Goal: Task Accomplishment & Management: Manage account settings

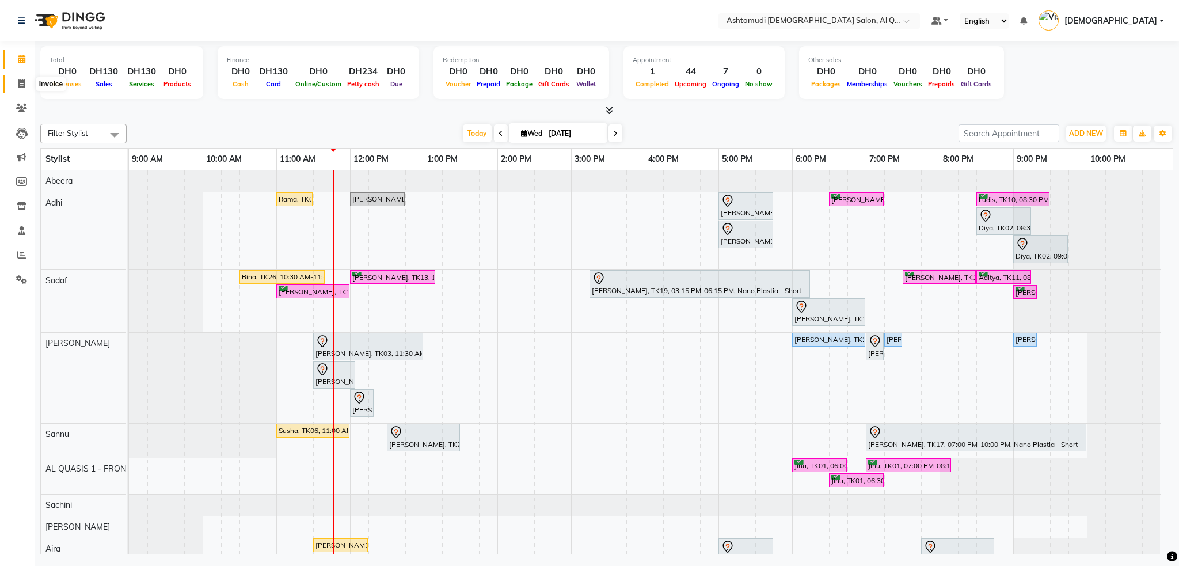
click at [20, 86] on icon at bounding box center [21, 83] width 6 height 9
select select "service"
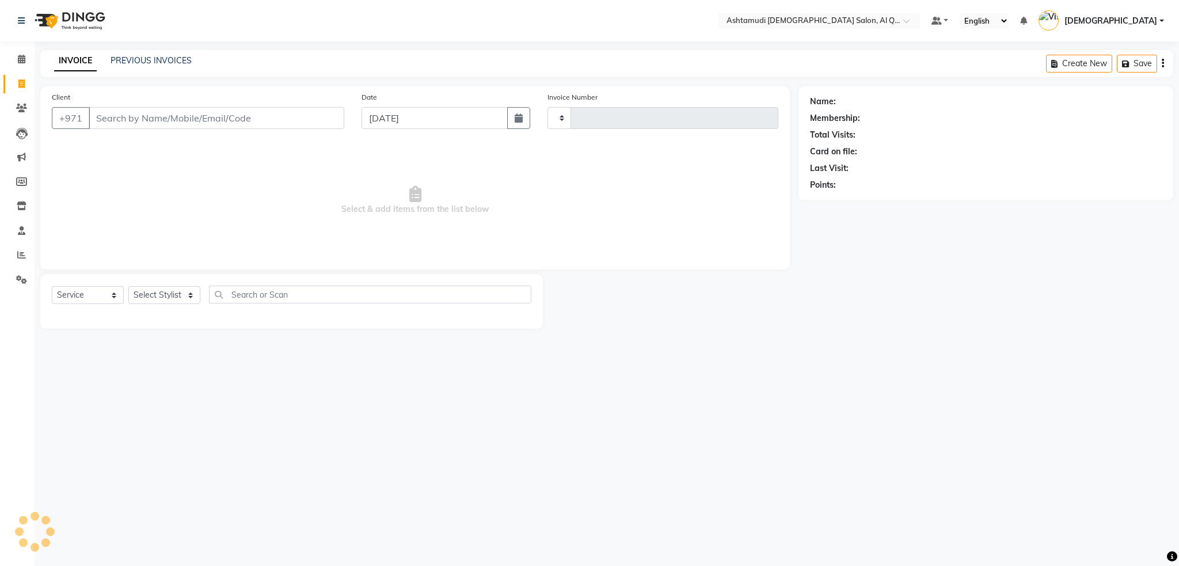
type input "6466"
select select "6848"
click at [83, 24] on img at bounding box center [68, 21] width 79 height 32
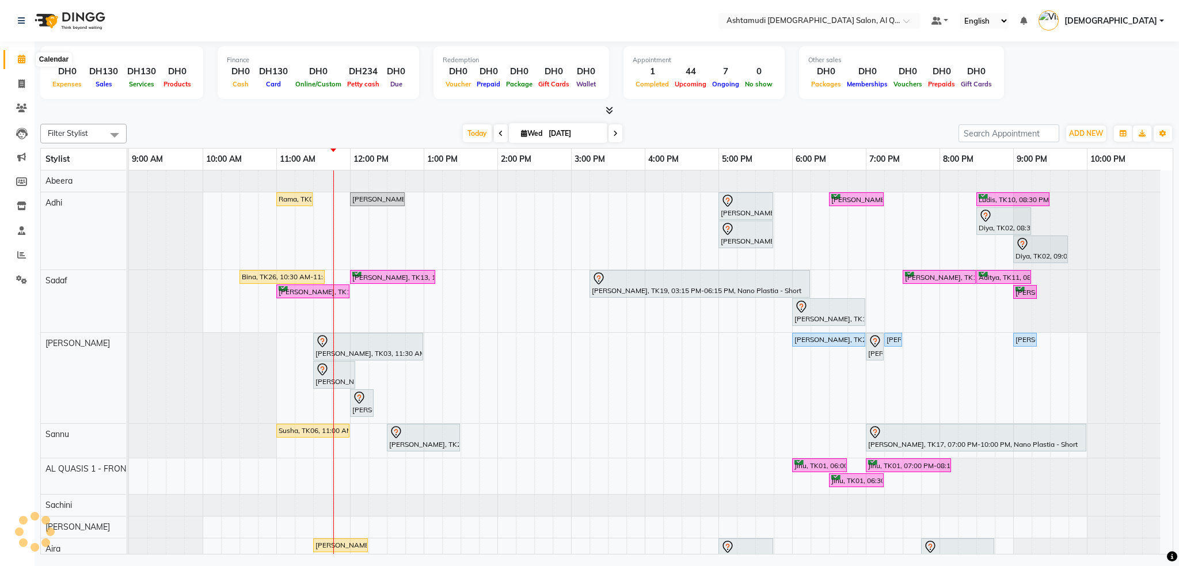
click at [22, 64] on span at bounding box center [22, 59] width 20 height 13
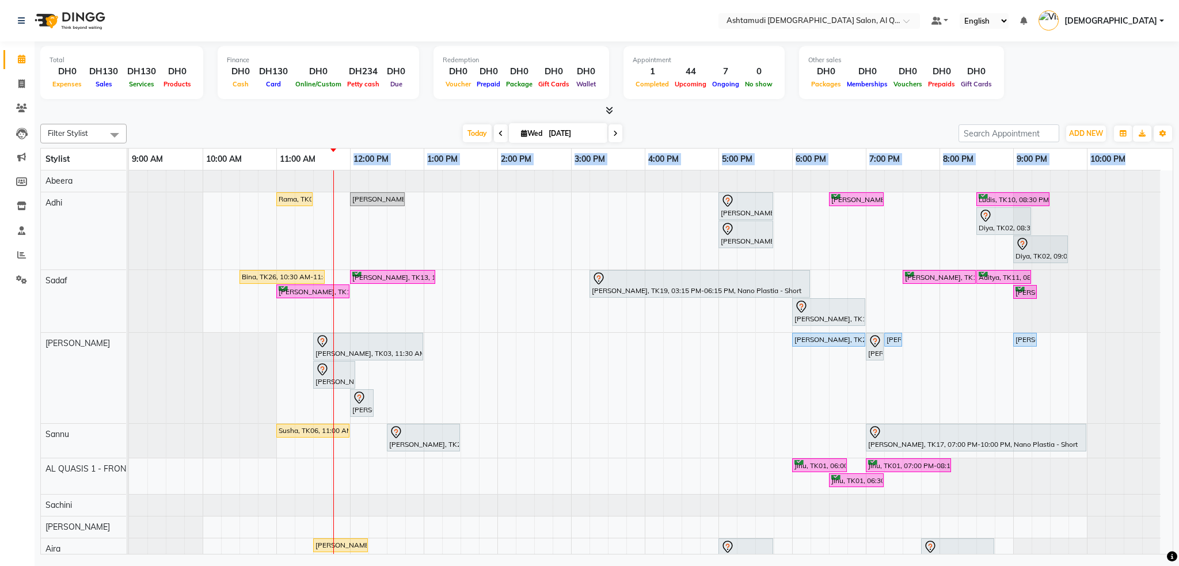
drag, startPoint x: 333, startPoint y: 150, endPoint x: 326, endPoint y: 150, distance: 6.3
click at [326, 150] on div "9:00 AM 10:00 AM 11:00 AM 12:00 PM 1:00 PM 2:00 PM 3:00 PM 4:00 PM 5:00 PM 6:00…" at bounding box center [650, 159] width 1043 height 22
click at [334, 134] on div "Today Wed 03-09-2025" at bounding box center [542, 133] width 820 height 17
click at [891, 18] on input "text" at bounding box center [807, 22] width 167 height 12
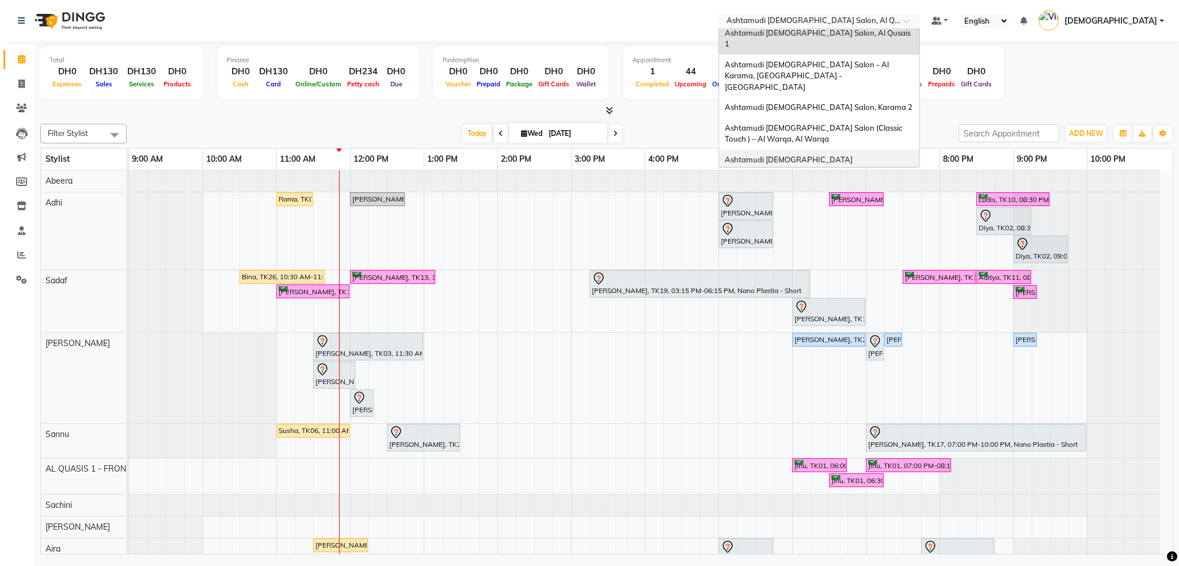
scroll to position [6, 0]
click at [909, 186] on span "Ashtamudi Ladies Salon, Al Nahda" at bounding box center [818, 190] width 186 height 9
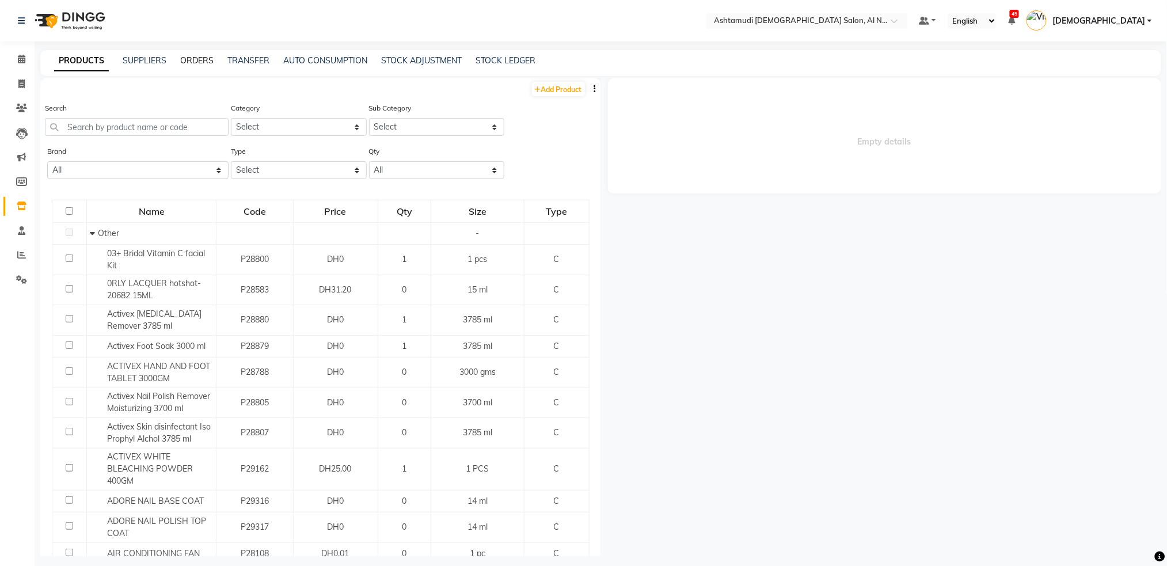
click at [205, 62] on link "ORDERS" at bounding box center [196, 60] width 33 height 10
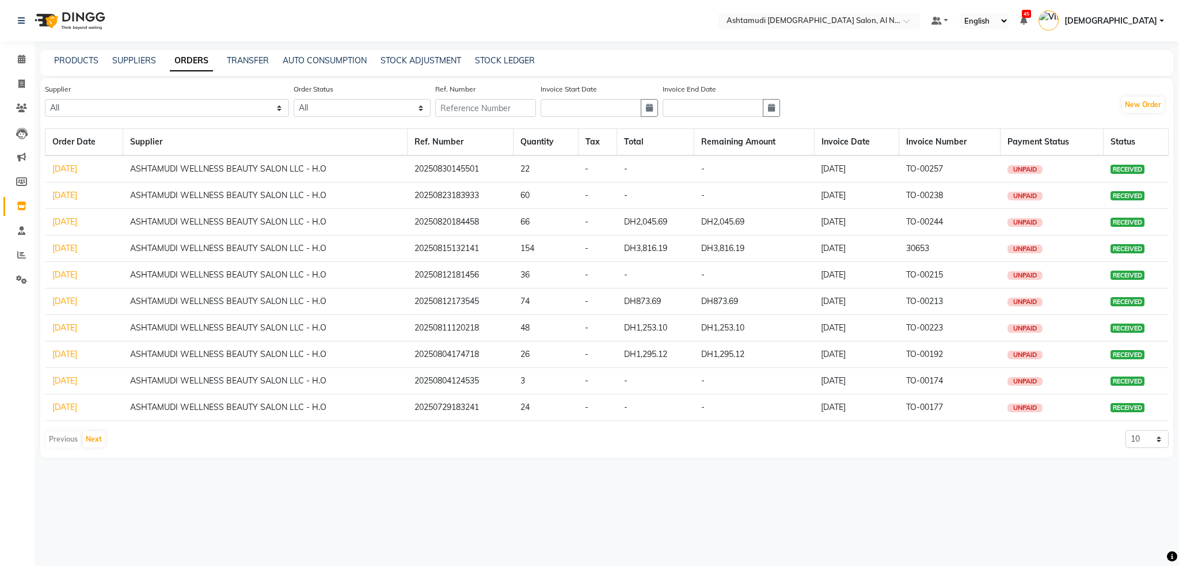
click at [72, 166] on link "[DATE]" at bounding box center [64, 168] width 25 height 10
click at [77, 195] on link "23-08-2025" at bounding box center [64, 195] width 25 height 10
click at [891, 21] on input "text" at bounding box center [807, 22] width 167 height 12
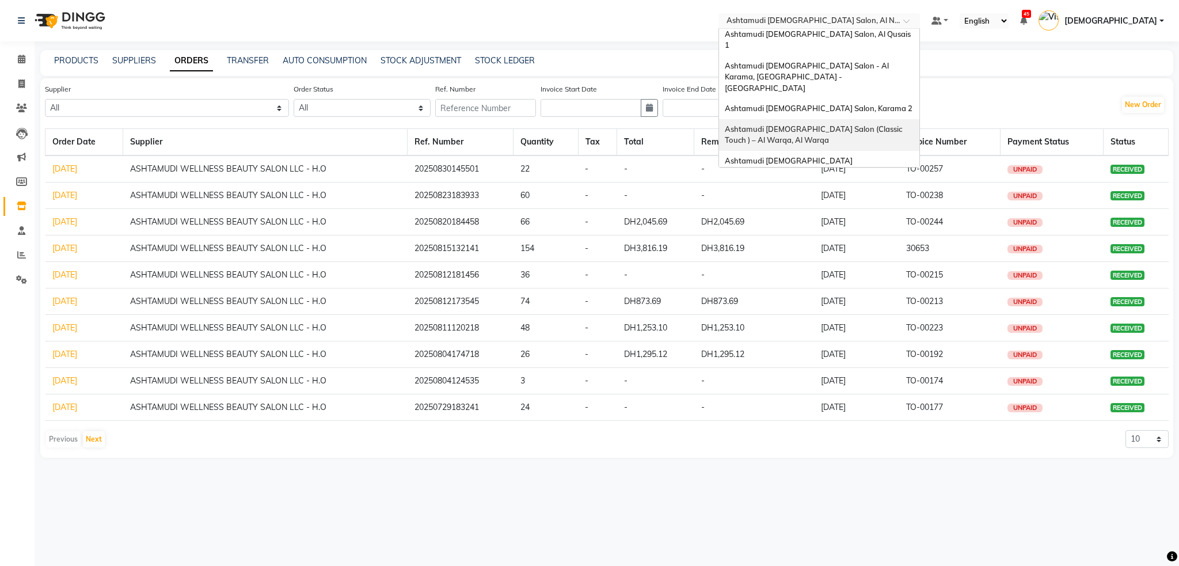
scroll to position [6, 0]
click at [889, 154] on span "Ashtamudi Ladies Salon Sahara Center, Dubai" at bounding box center [807, 164] width 165 height 21
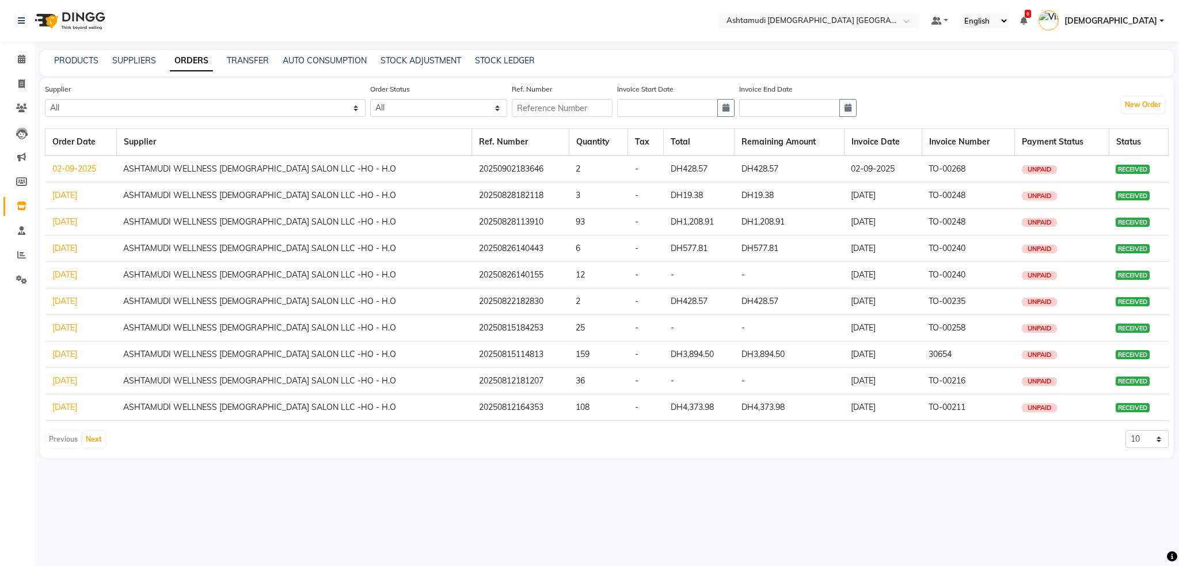
click at [85, 173] on td "02-09-2025" at bounding box center [80, 168] width 71 height 27
click at [86, 163] on link "02-09-2025" at bounding box center [74, 168] width 44 height 10
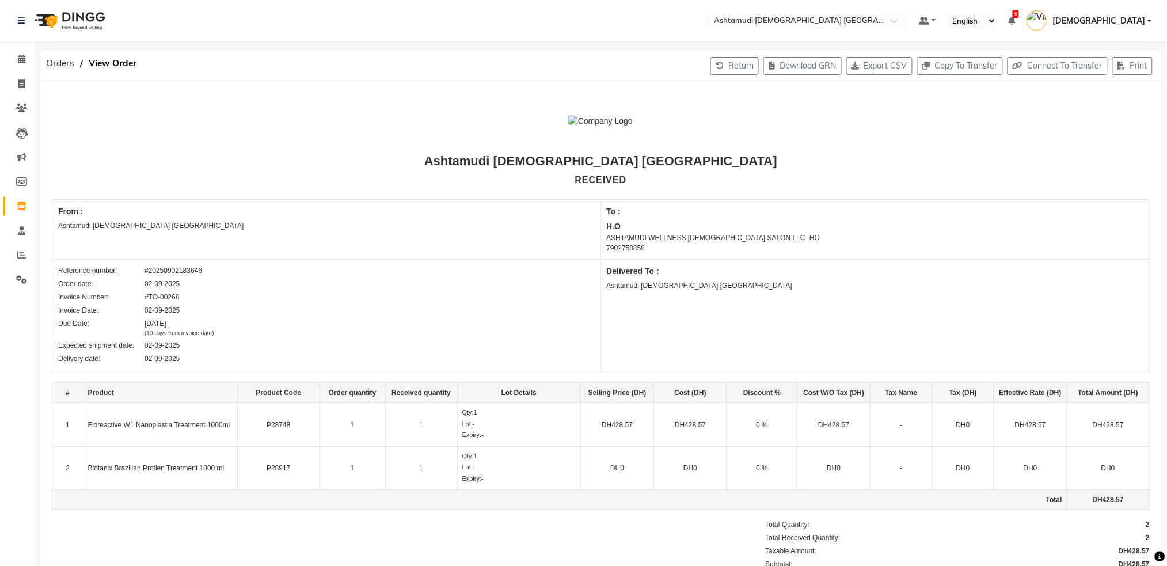
scroll to position [77, 0]
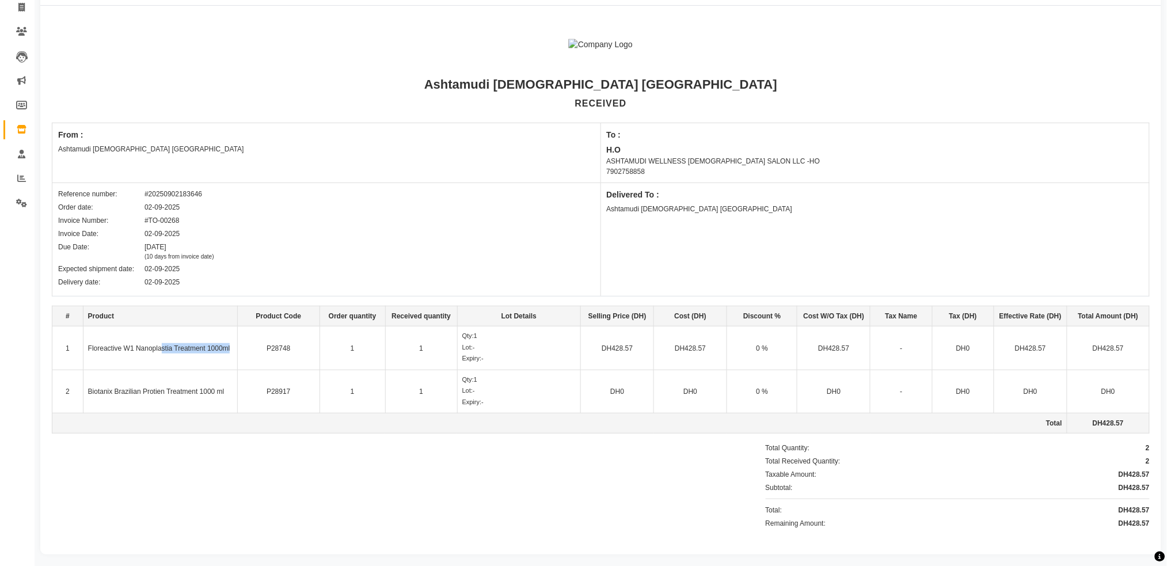
drag, startPoint x: 162, startPoint y: 355, endPoint x: 229, endPoint y: 350, distance: 67.5
click at [229, 350] on td "Floreactive W1 Nanoplastia Treatment 1000ml" at bounding box center [160, 348] width 154 height 44
click at [475, 236] on div "Invoice Date: 02-09-2025" at bounding box center [326, 233] width 536 height 10
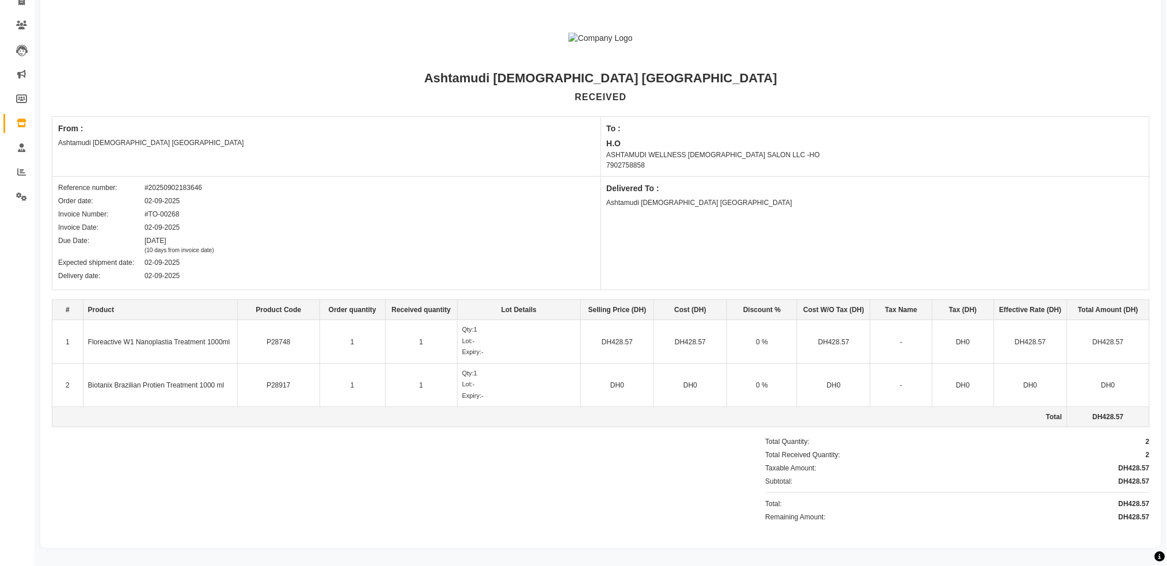
scroll to position [85, 0]
drag, startPoint x: 142, startPoint y: 378, endPoint x: 478, endPoint y: 376, distance: 336.1
click at [478, 376] on tr "2 Biotanix Brazilian Protien Treatment 1000 ml P28917 1 1 Qty: 1 Lot: - Expiry:…" at bounding box center [600, 383] width 1097 height 44
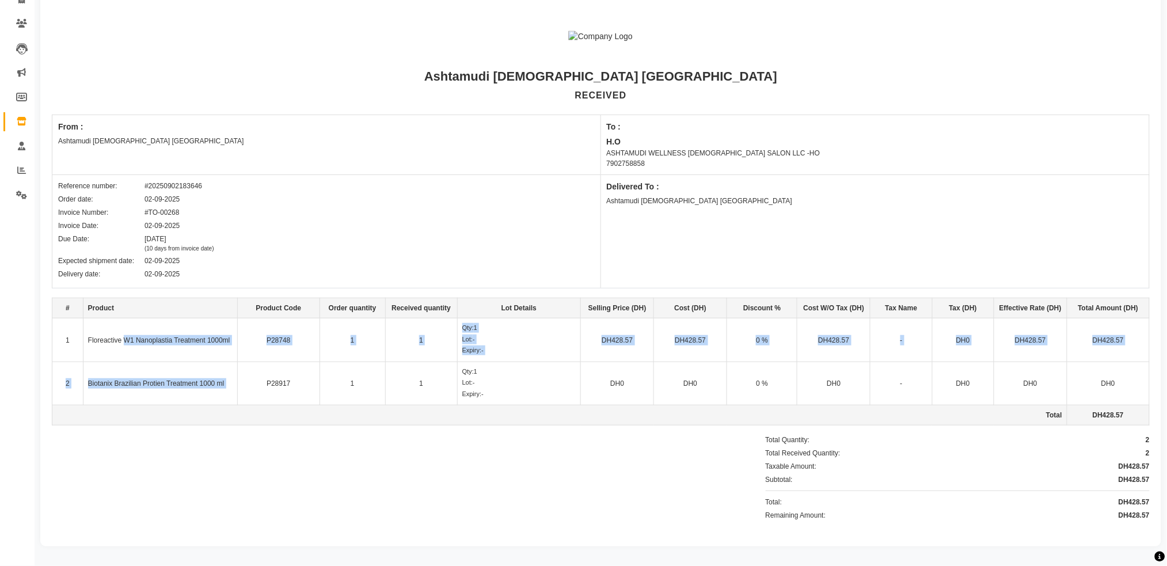
drag, startPoint x: 123, startPoint y: 354, endPoint x: 261, endPoint y: 368, distance: 138.9
click at [261, 368] on tbody "1 Floreactive W1 Nanoplastia Treatment 1000ml P28748 1 1 Qty: 1 Lot: - Expiry: …" at bounding box center [600, 371] width 1097 height 107
click at [175, 398] on td "Biotanix Brazilian Protien Treatment 1000 ml" at bounding box center [160, 383] width 154 height 44
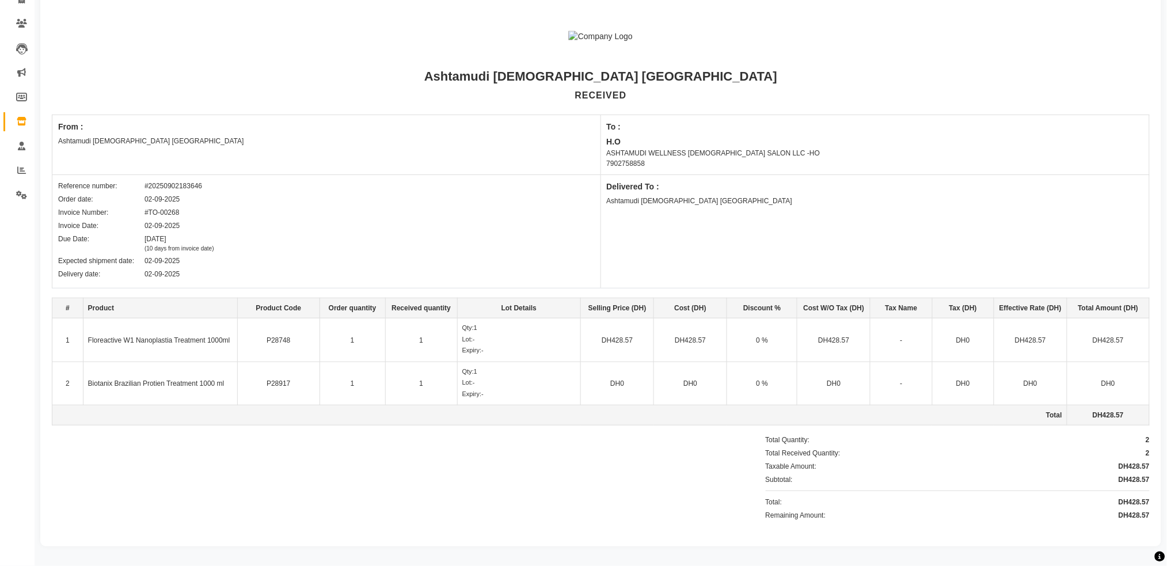
click at [357, 371] on td "1" at bounding box center [352, 383] width 66 height 44
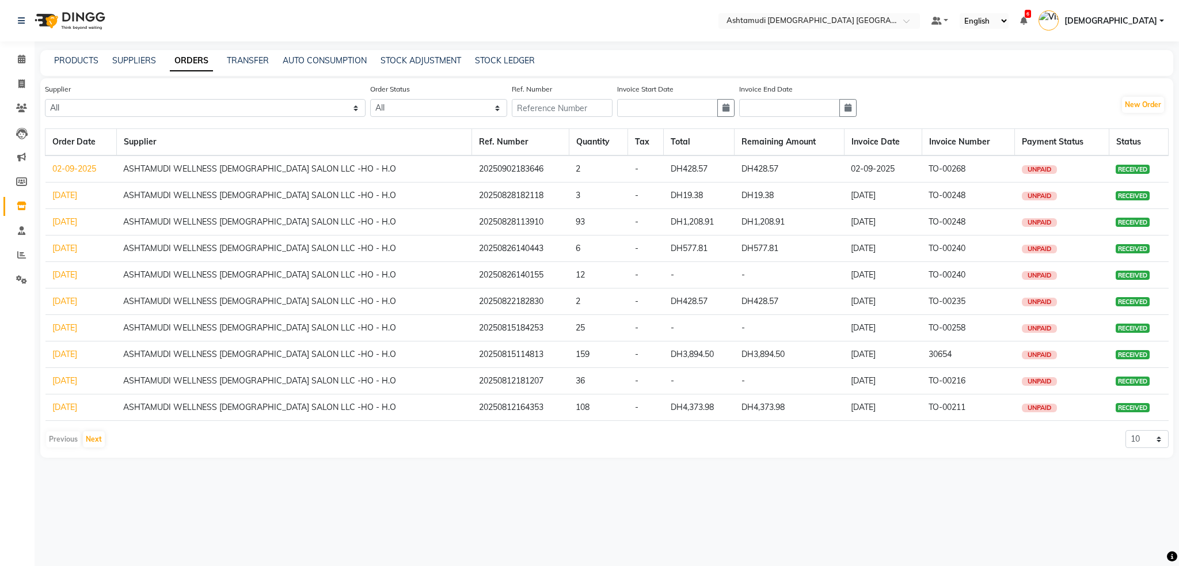
click at [77, 196] on link "28-08-2025" at bounding box center [64, 195] width 25 height 10
click at [77, 222] on link "28-08-2025" at bounding box center [64, 221] width 25 height 10
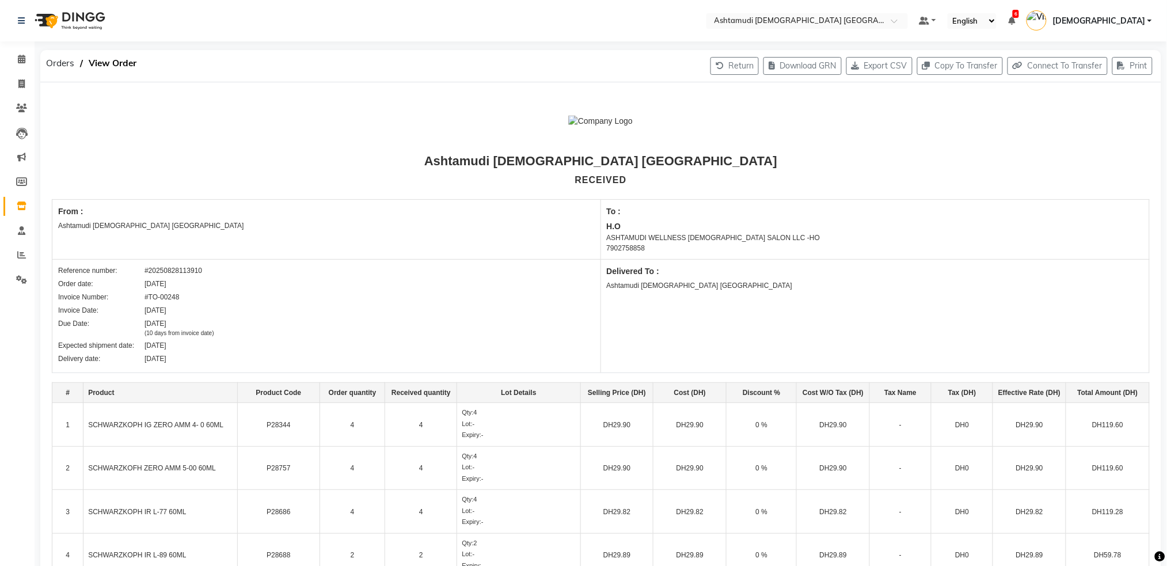
click at [12, 205] on span at bounding box center [22, 206] width 20 height 13
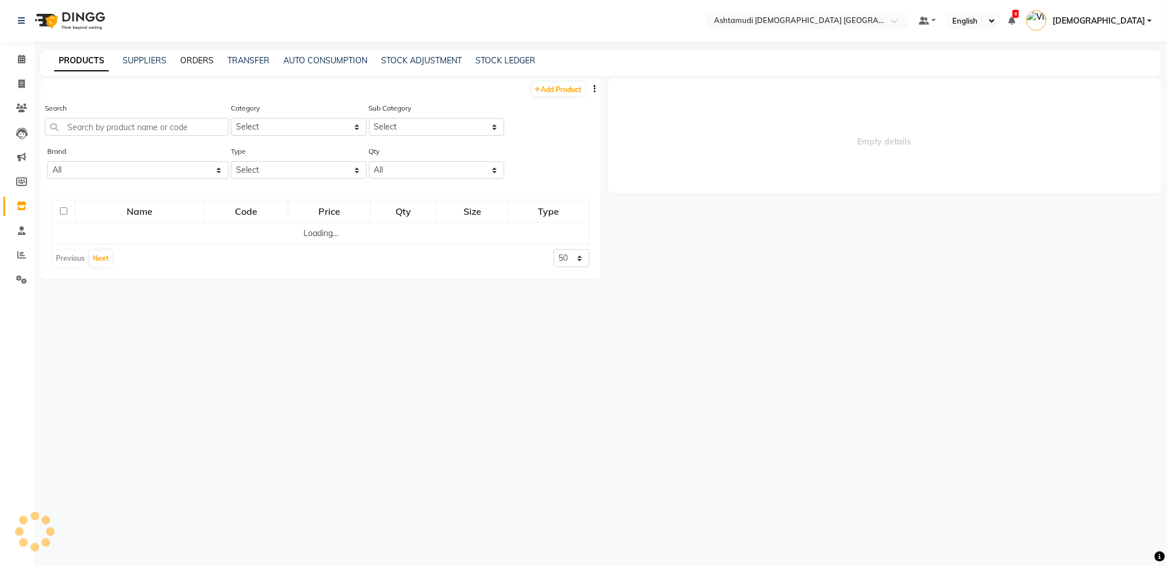
click at [201, 56] on link "ORDERS" at bounding box center [196, 60] width 33 height 10
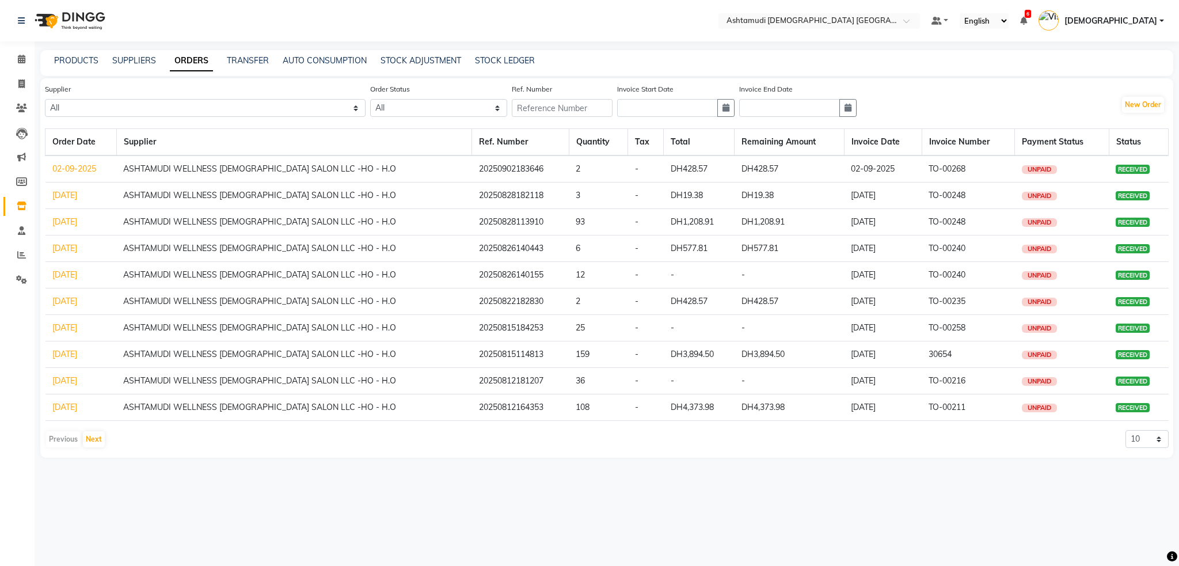
click at [88, 167] on link "02-09-2025" at bounding box center [74, 168] width 44 height 10
click at [120, 60] on link "SUPPLIERS" at bounding box center [134, 60] width 44 height 10
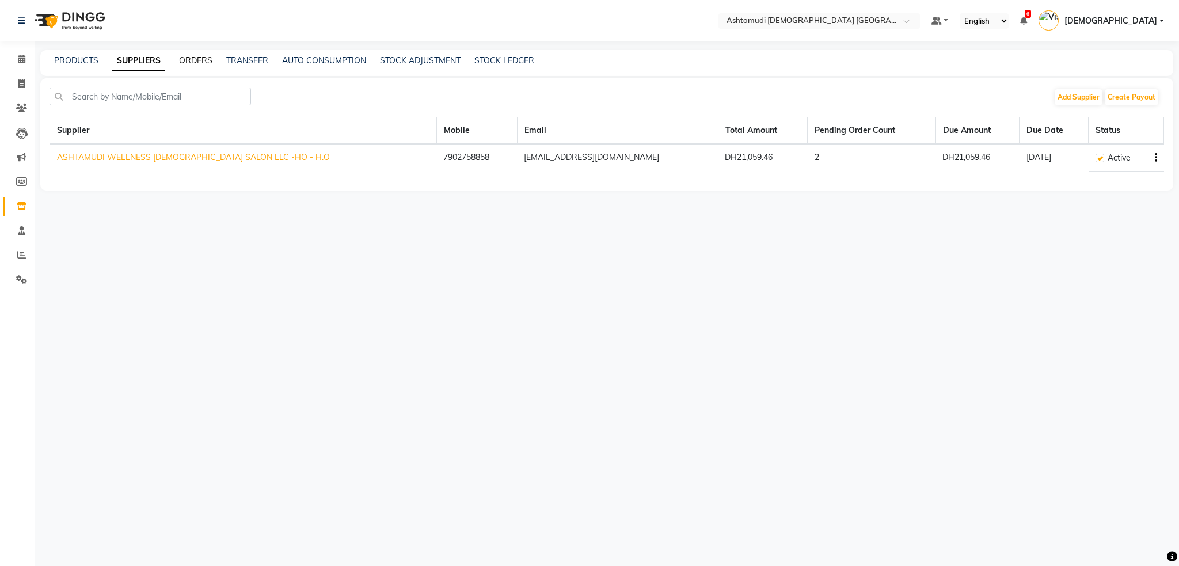
click at [205, 59] on link "ORDERS" at bounding box center [195, 60] width 33 height 10
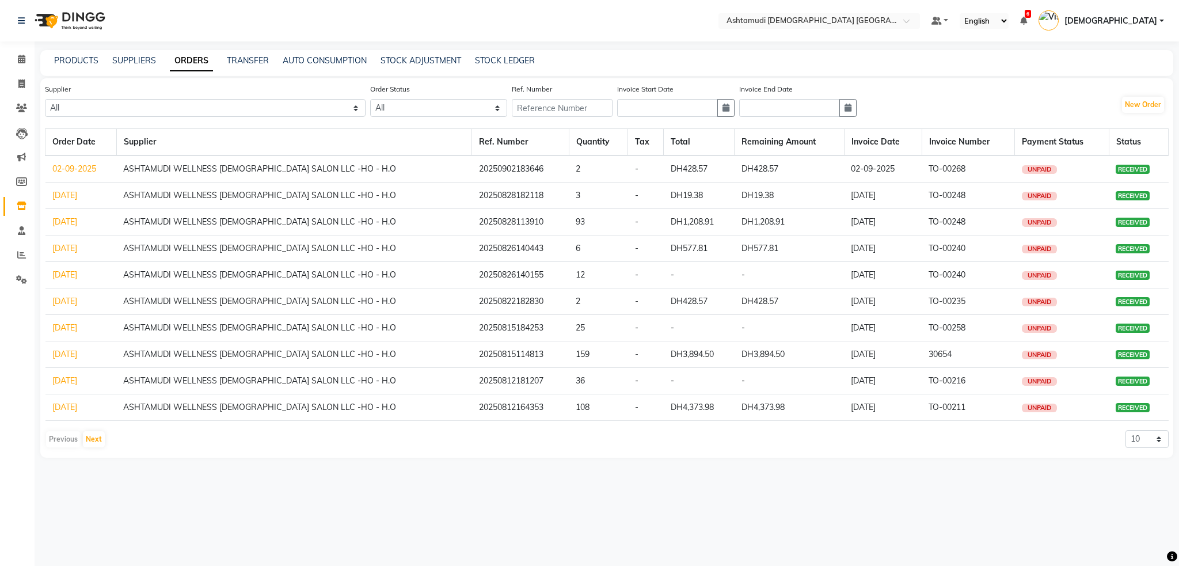
click at [85, 170] on link "02-09-2025" at bounding box center [74, 168] width 44 height 10
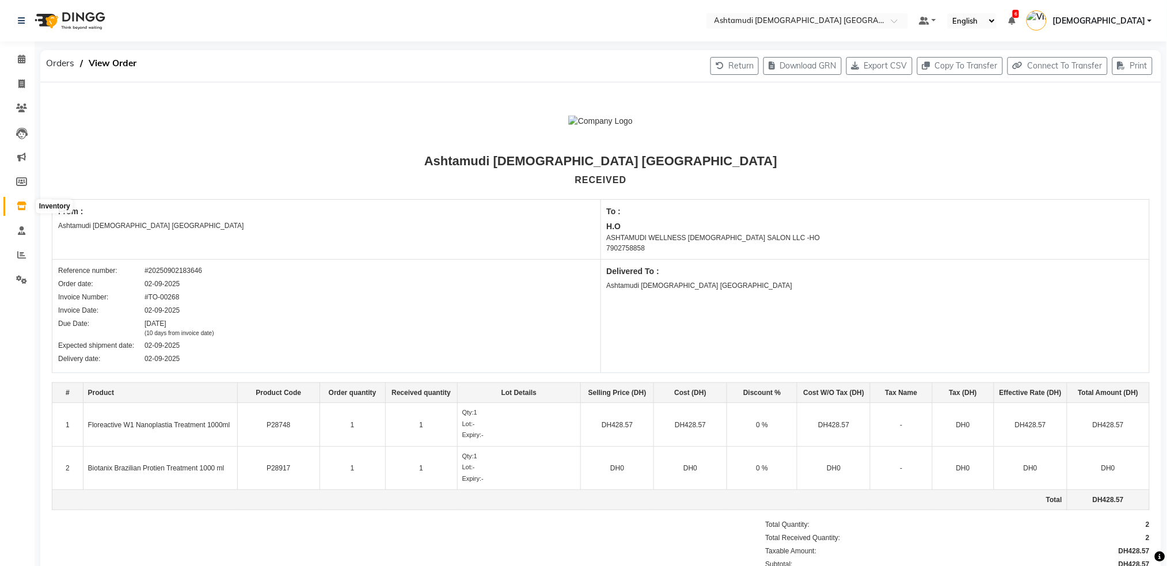
click at [24, 204] on icon at bounding box center [22, 205] width 10 height 9
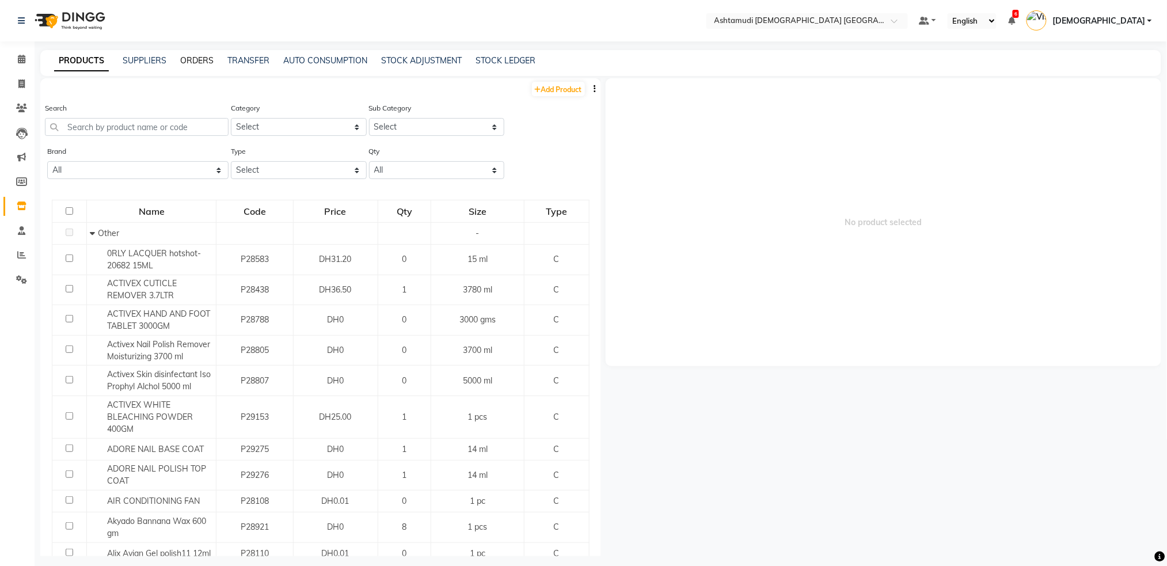
click at [191, 60] on link "ORDERS" at bounding box center [196, 60] width 33 height 10
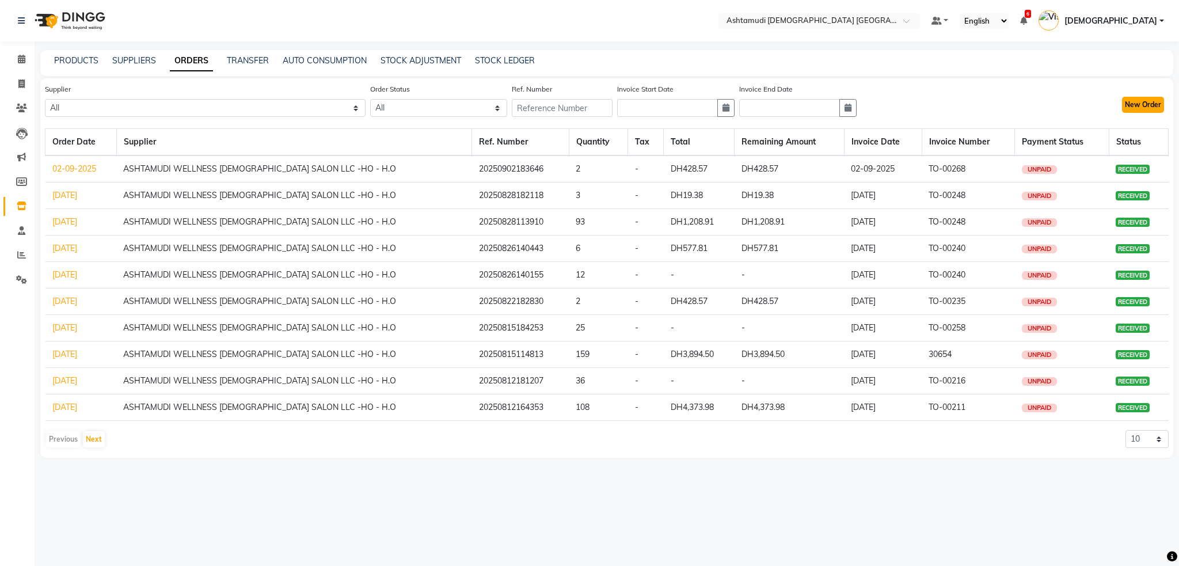
click at [1138, 102] on button "New Order" at bounding box center [1143, 105] width 42 height 16
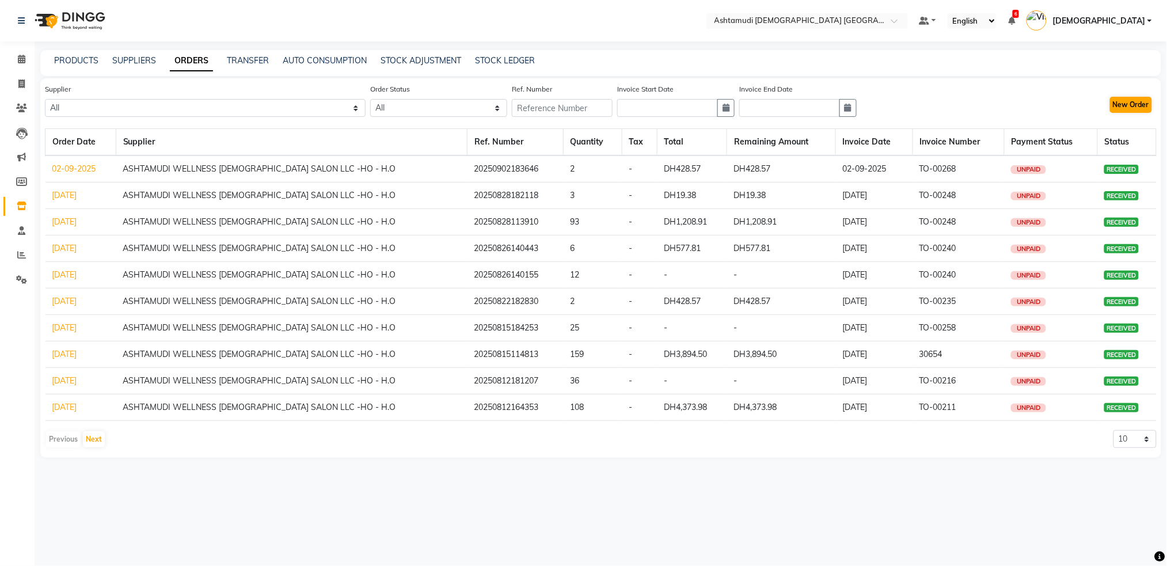
select select "true"
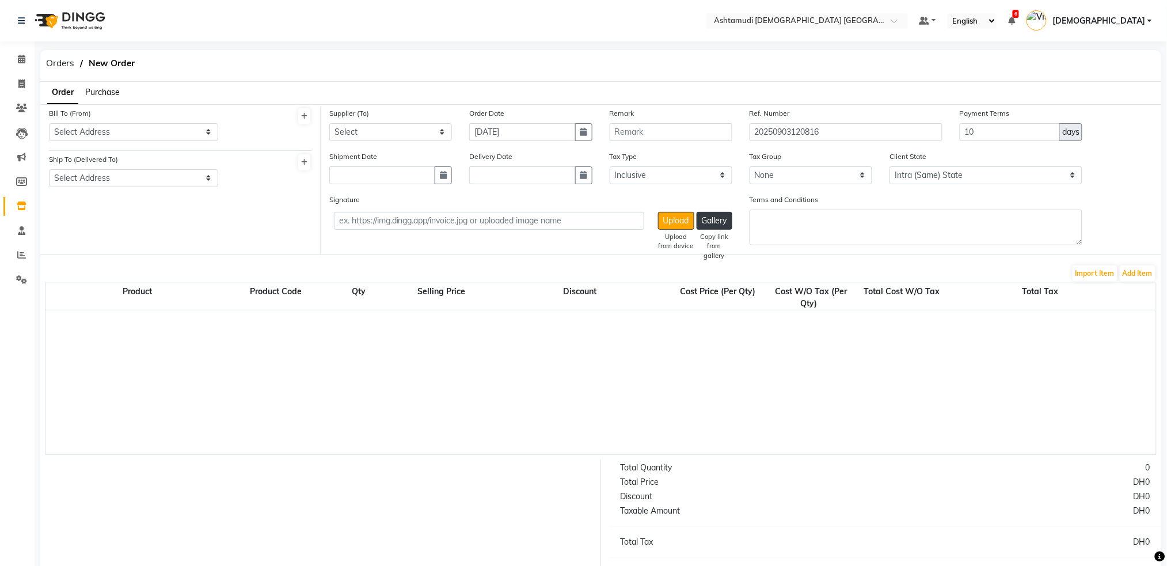
click at [115, 92] on span "Purchase" at bounding box center [102, 92] width 35 height 10
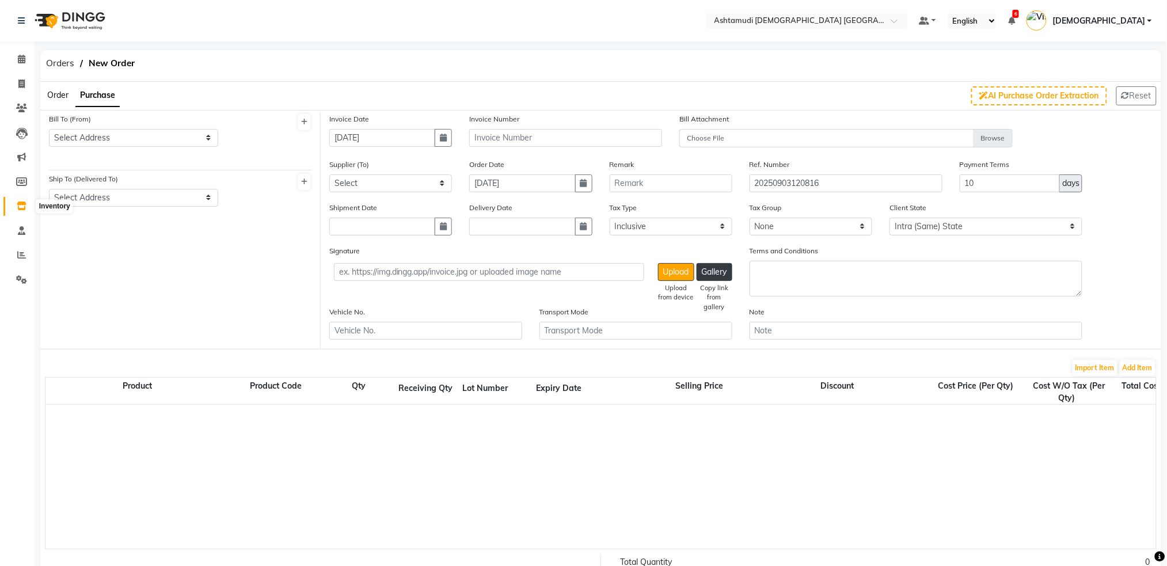
click at [24, 207] on icon at bounding box center [22, 205] width 10 height 9
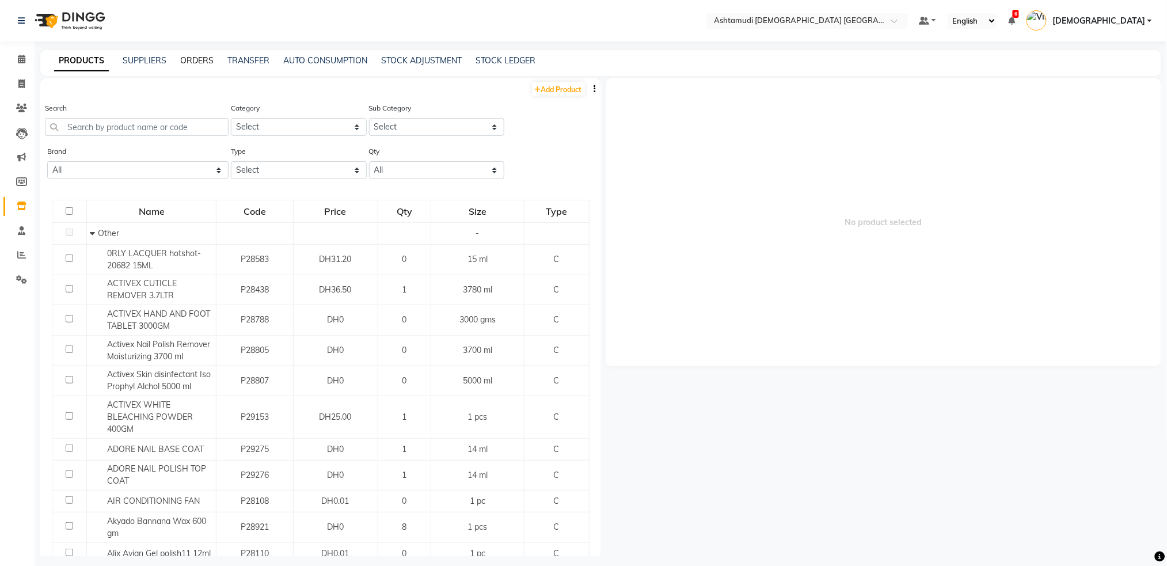
click at [200, 59] on link "ORDERS" at bounding box center [196, 60] width 33 height 10
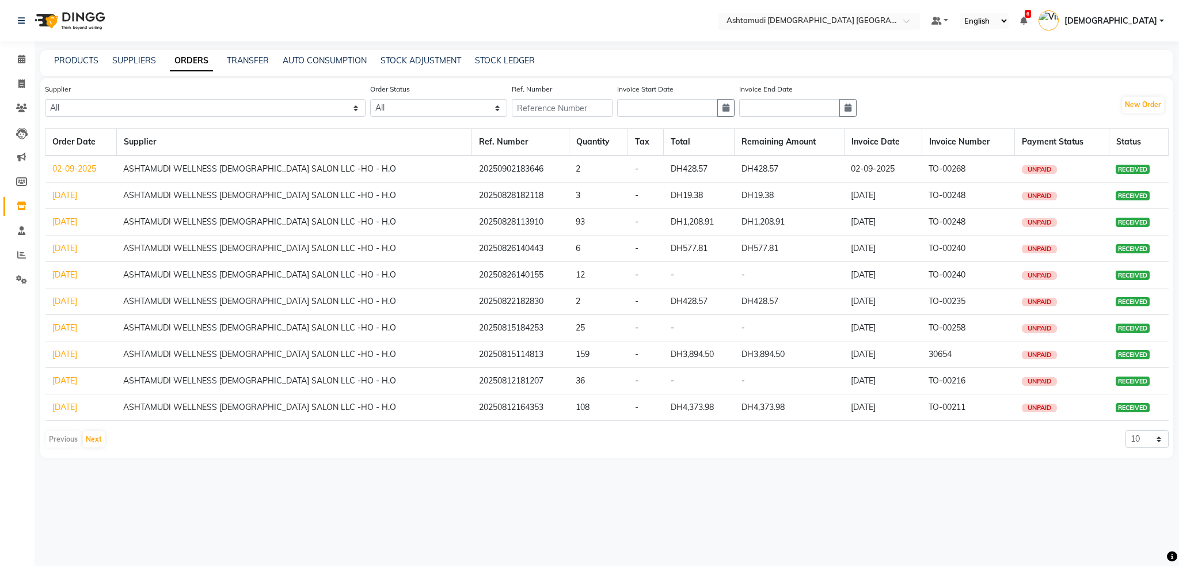
click at [845, 15] on div "× Ashtamudi Ladies Salon Sahara Center, Dubai" at bounding box center [812, 21] width 173 height 12
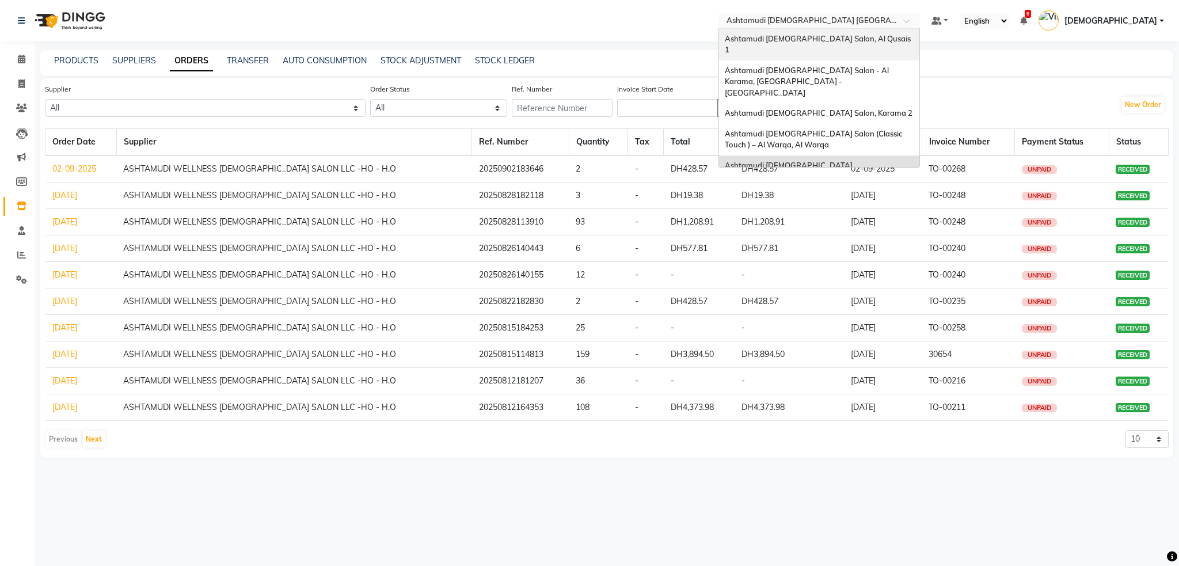
click at [911, 35] on span "Ashtamudi [DEMOGRAPHIC_DATA] Salon, Al Qusais 1" at bounding box center [819, 44] width 188 height 21
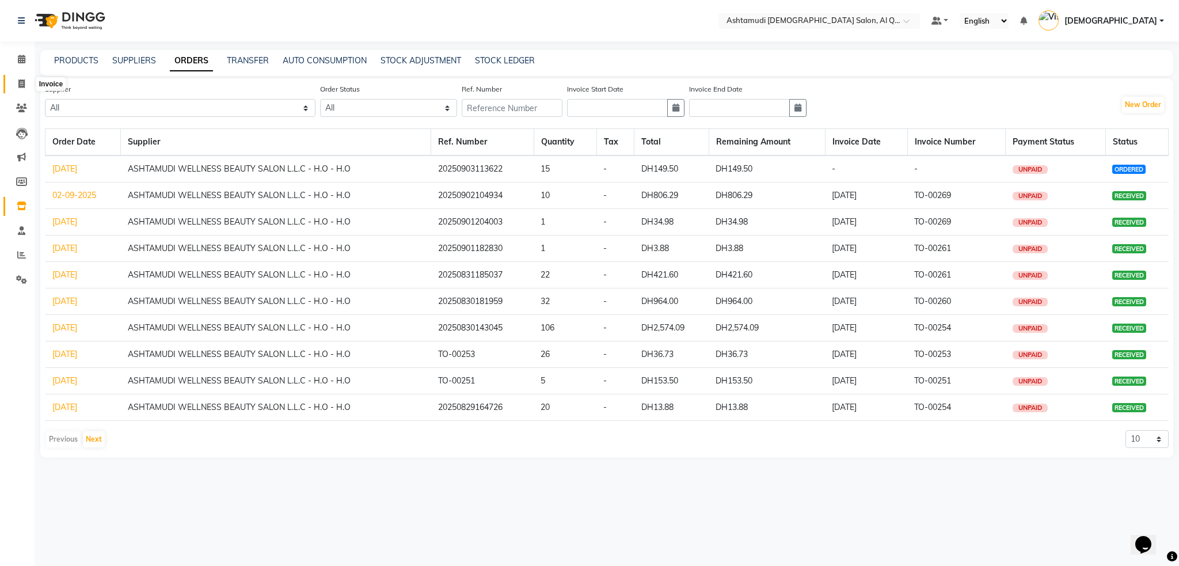
click at [26, 81] on span at bounding box center [22, 84] width 20 height 13
select select "service"
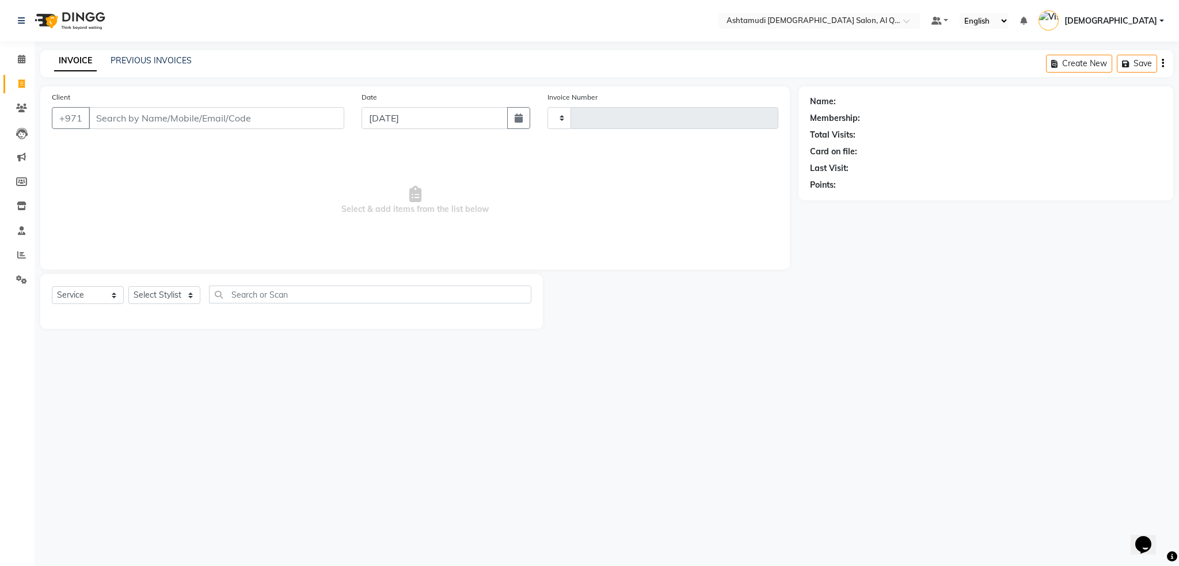
type input "6466"
select select "6848"
click at [129, 114] on input "Client" at bounding box center [217, 118] width 256 height 22
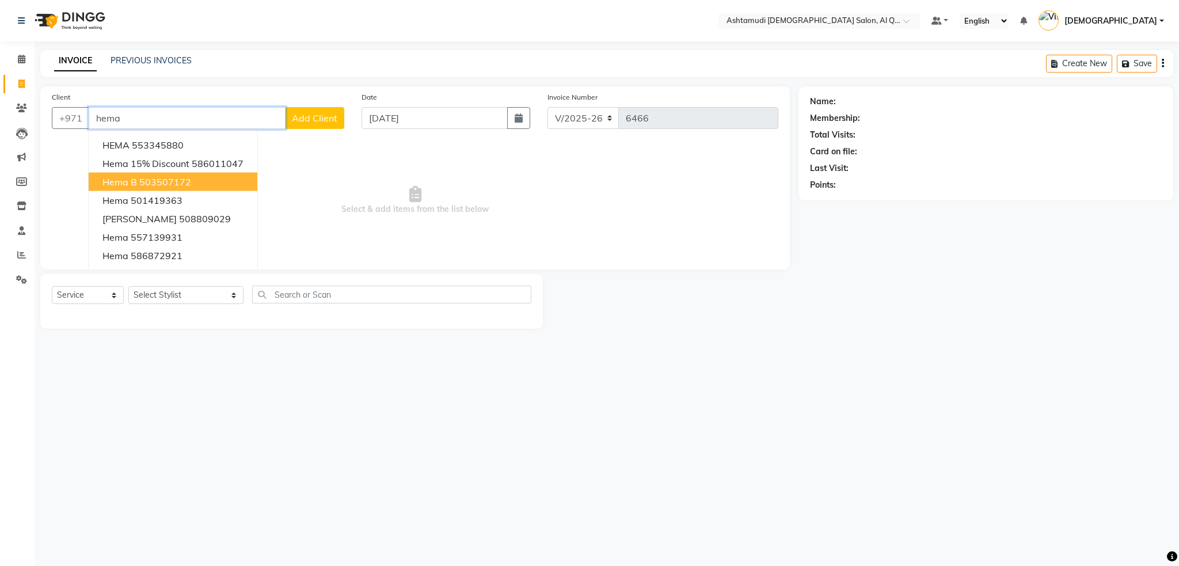
click at [138, 184] on button "hema b 503507172" at bounding box center [173, 182] width 169 height 18
type input "503507172"
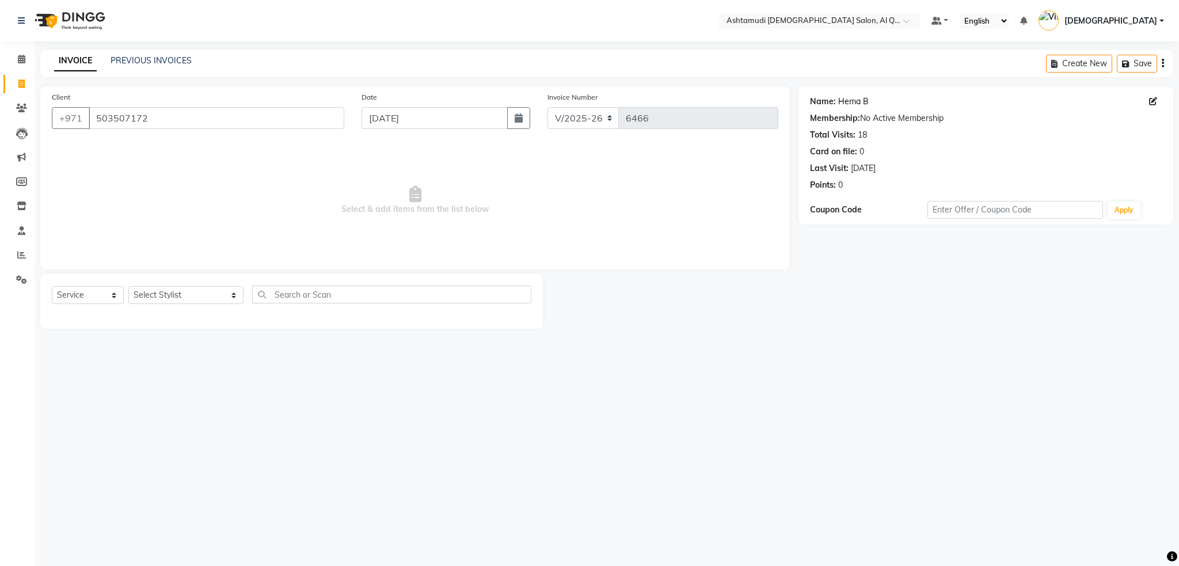
click at [859, 97] on link "Hema B" at bounding box center [853, 102] width 31 height 12
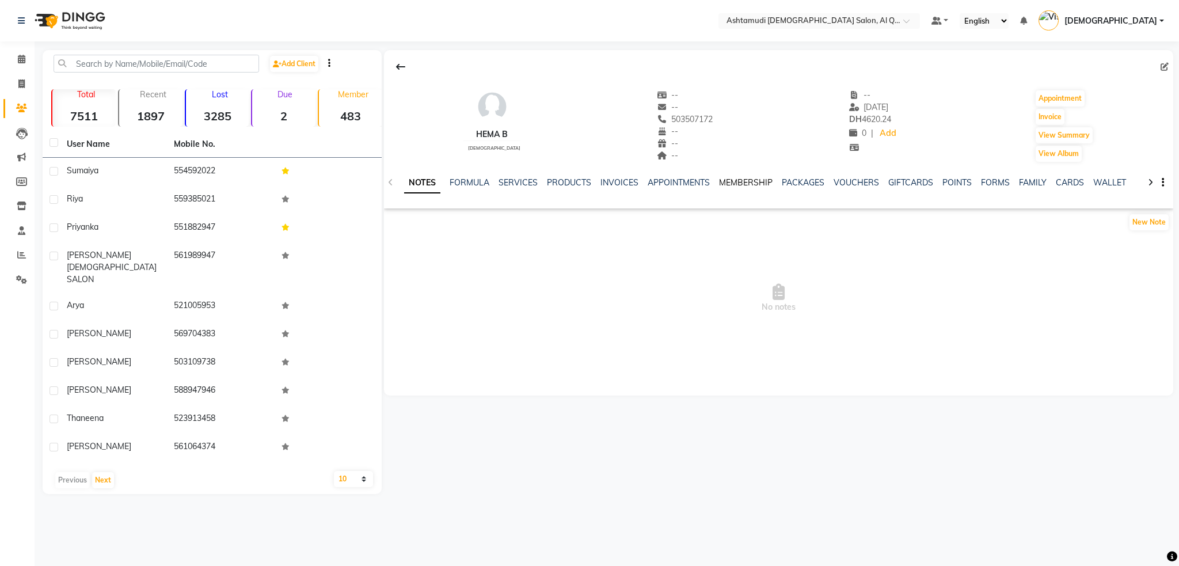
click at [732, 184] on link "MEMBERSHIP" at bounding box center [746, 182] width 54 height 10
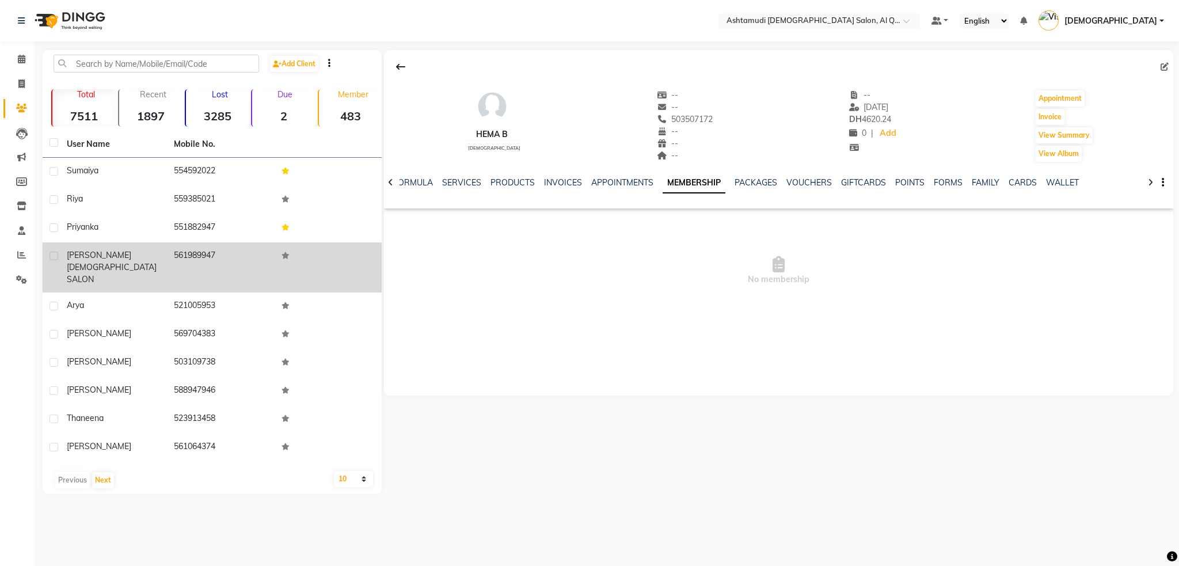
click at [134, 270] on div "sangeetha ashtamudi [DEMOGRAPHIC_DATA] SALON" at bounding box center [113, 267] width 93 height 36
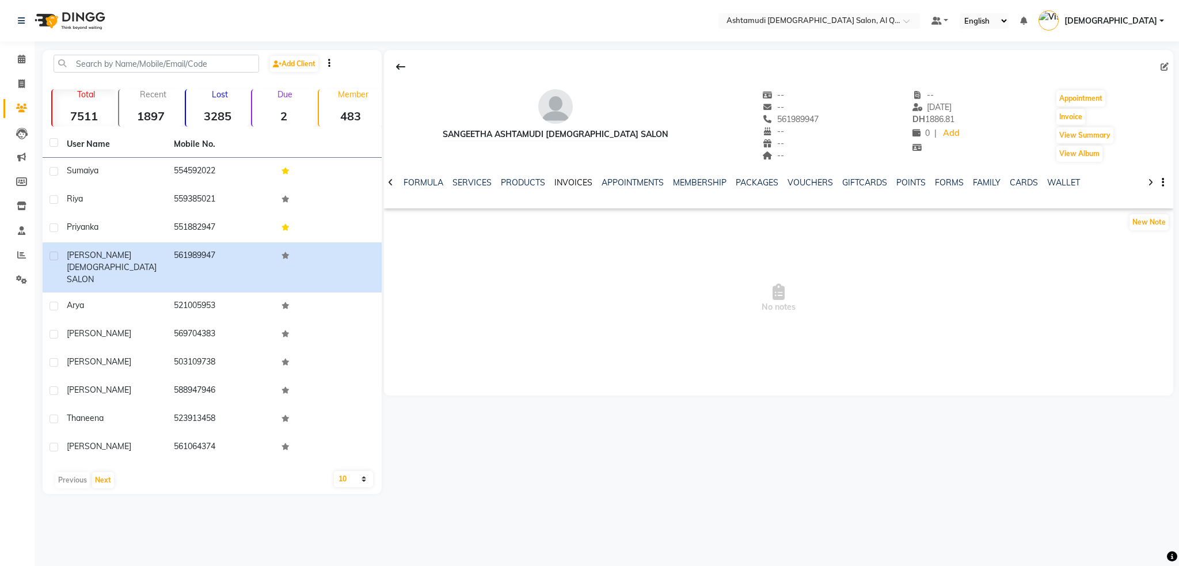
click at [559, 182] on link "INVOICES" at bounding box center [573, 182] width 38 height 10
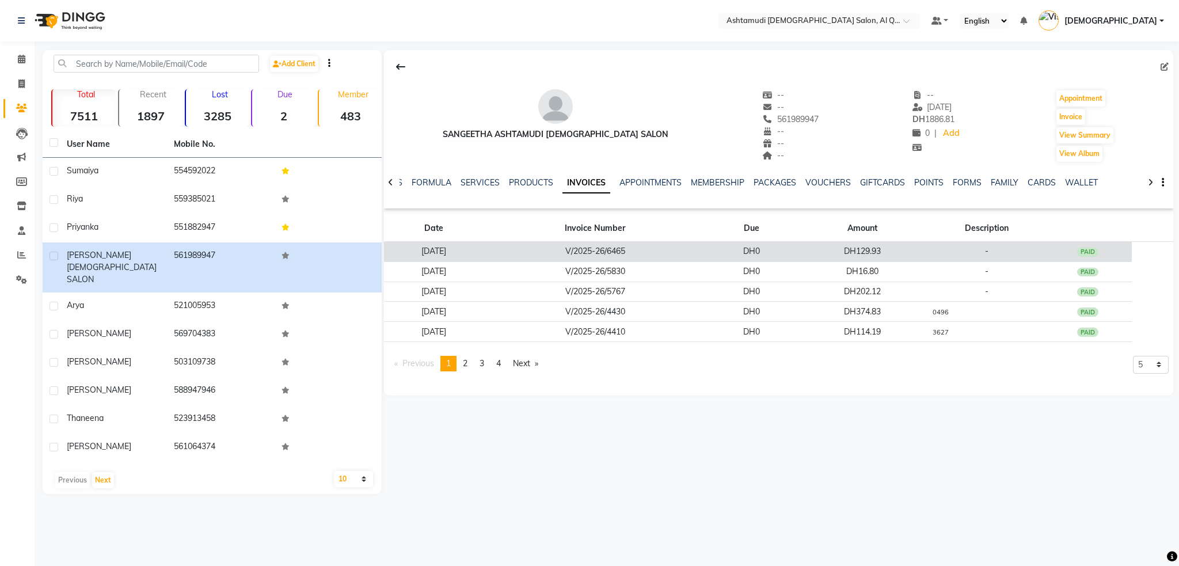
click at [535, 250] on td "V/2025-26/6465" at bounding box center [595, 252] width 224 height 20
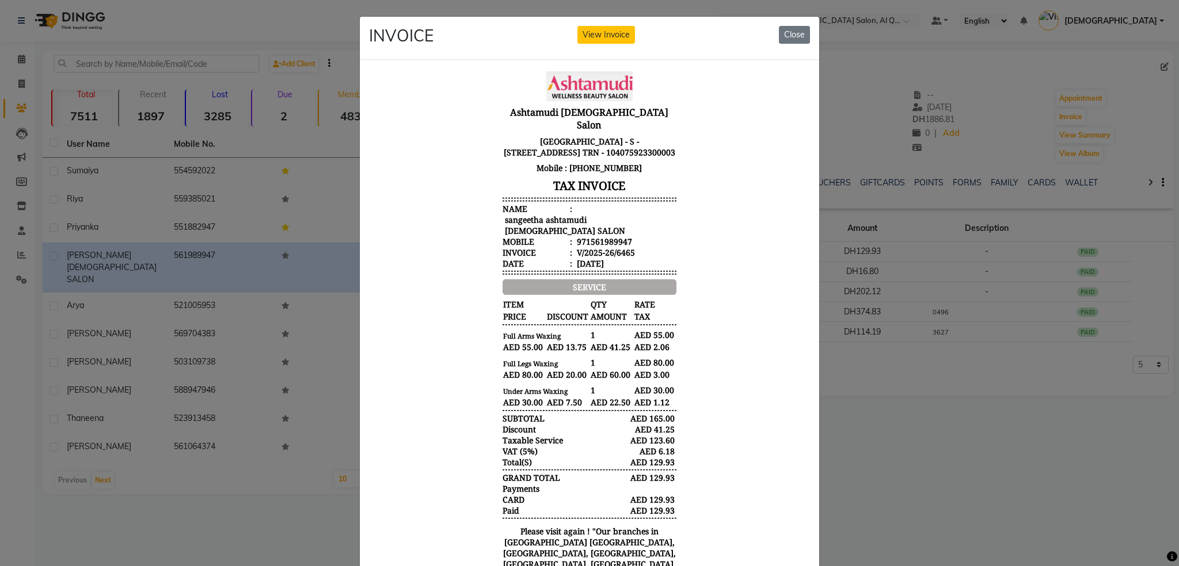
scroll to position [8, 0]
click at [794, 39] on button "Close" at bounding box center [794, 35] width 31 height 18
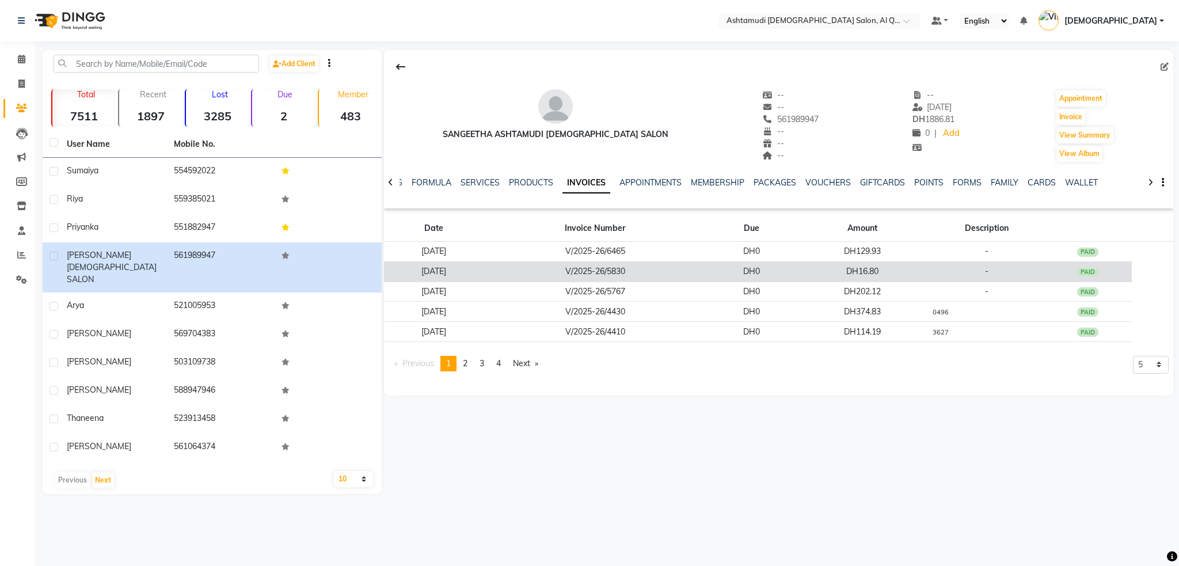
click at [444, 271] on td "[DATE]" at bounding box center [433, 271] width 99 height 20
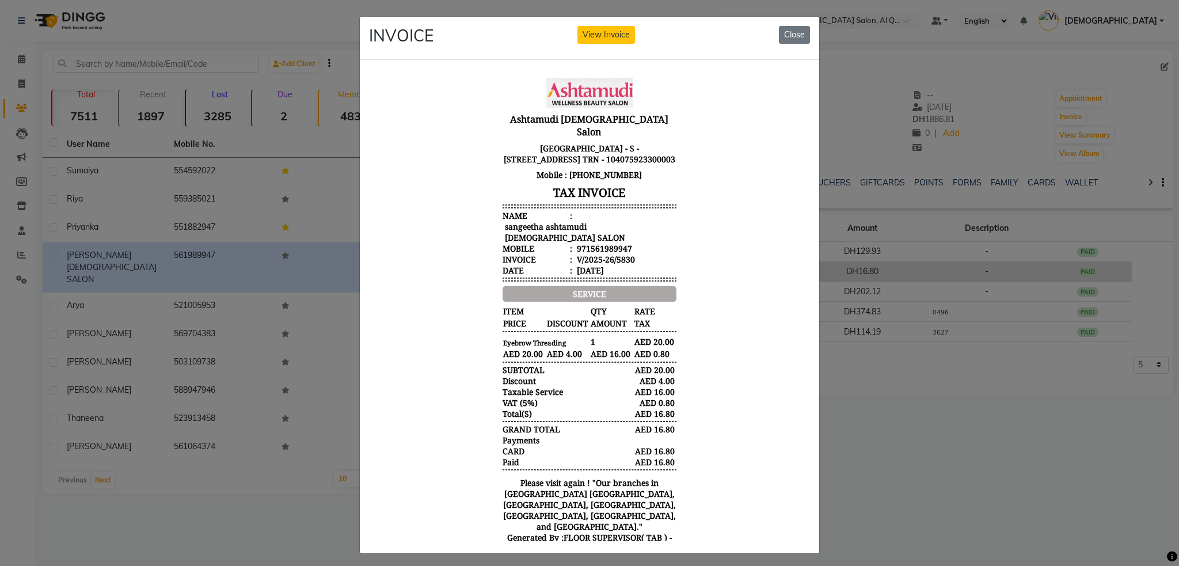
scroll to position [0, 0]
click at [799, 29] on button "Close" at bounding box center [794, 35] width 31 height 18
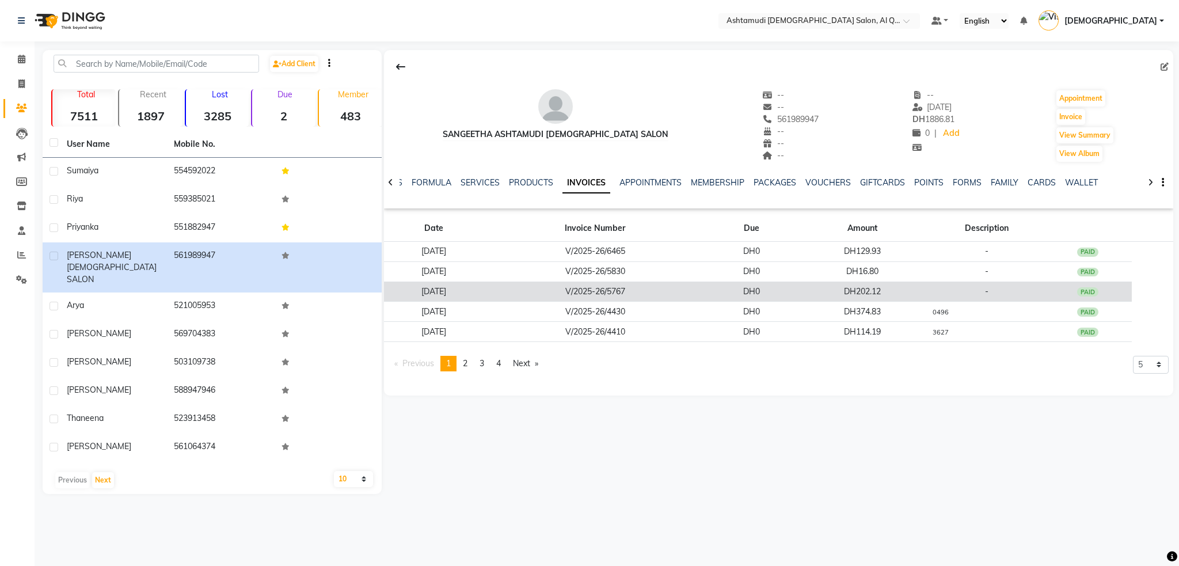
click at [436, 285] on td "[DATE]" at bounding box center [433, 291] width 99 height 20
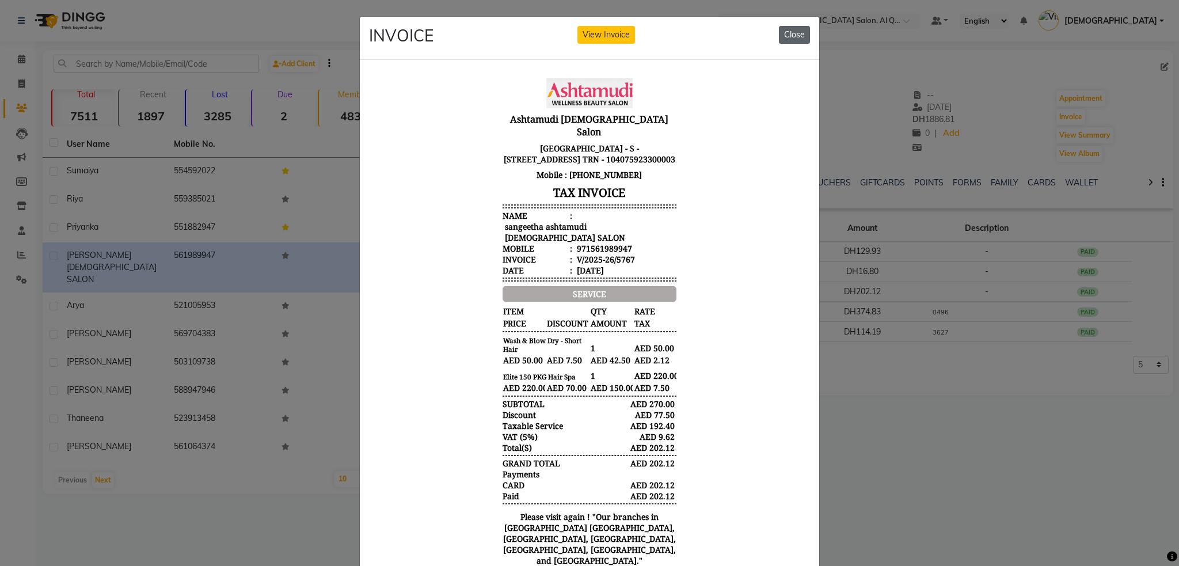
click at [791, 39] on button "Close" at bounding box center [794, 35] width 31 height 18
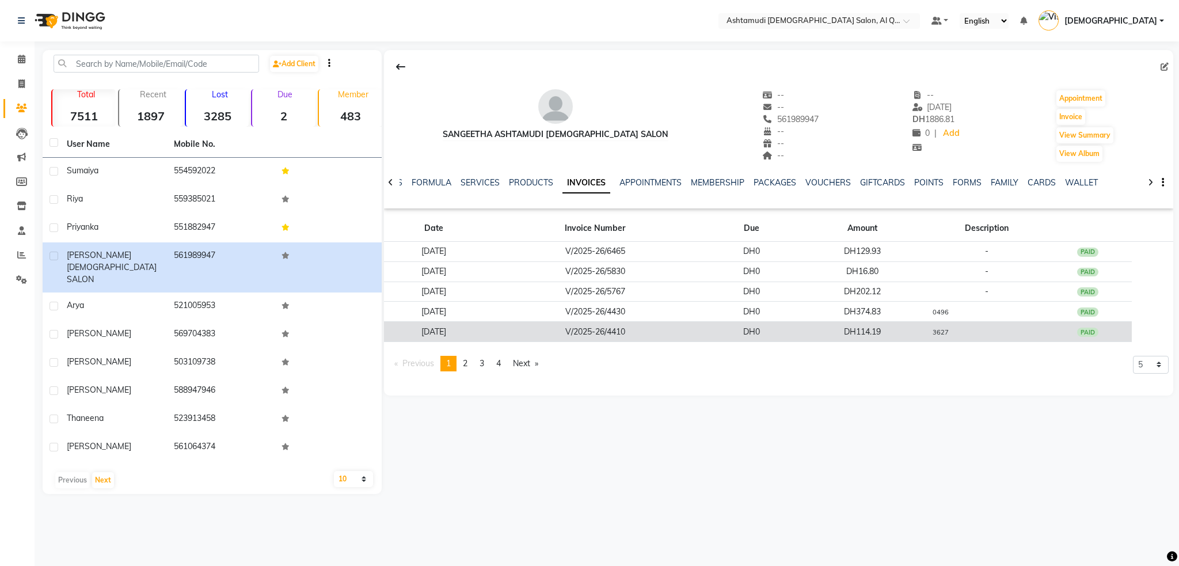
click at [451, 324] on td "[DATE]" at bounding box center [433, 332] width 99 height 20
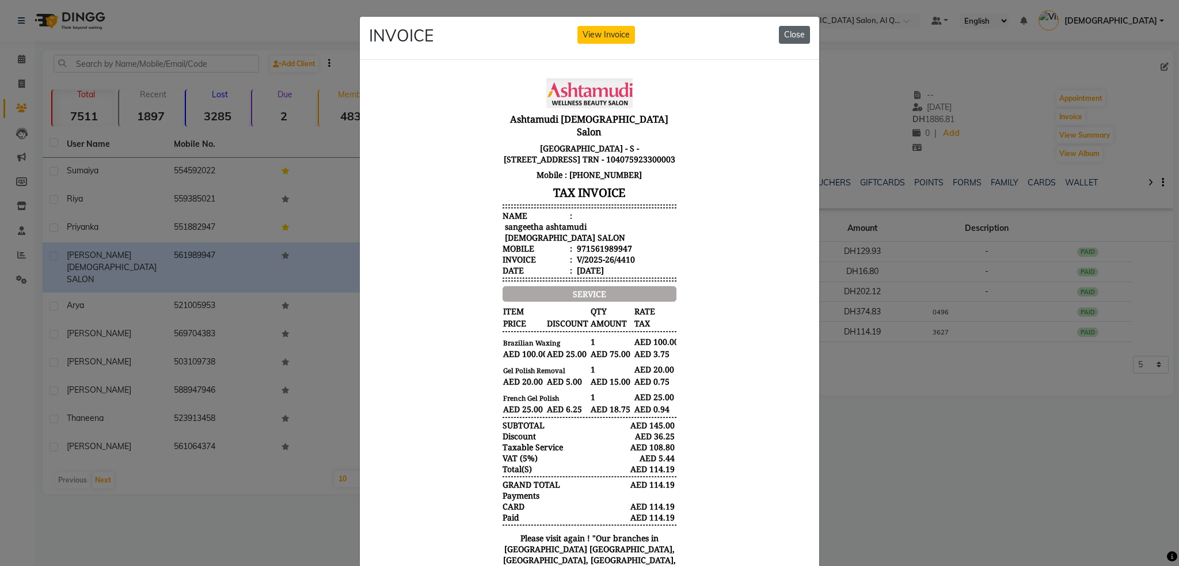
click at [800, 31] on button "Close" at bounding box center [794, 35] width 31 height 18
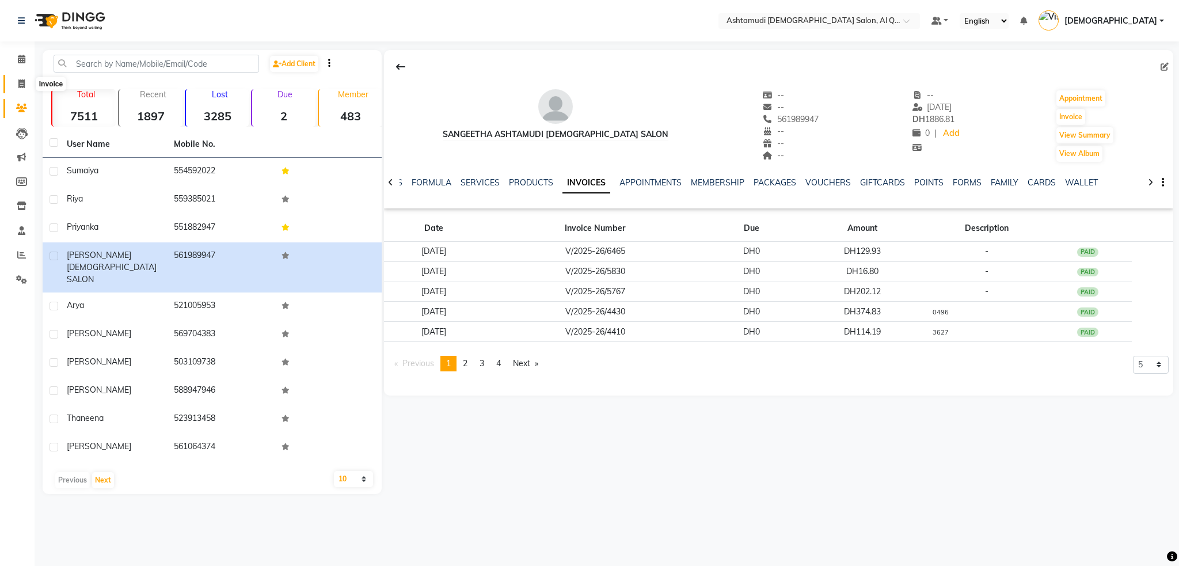
click at [18, 88] on span at bounding box center [22, 84] width 20 height 13
select select "service"
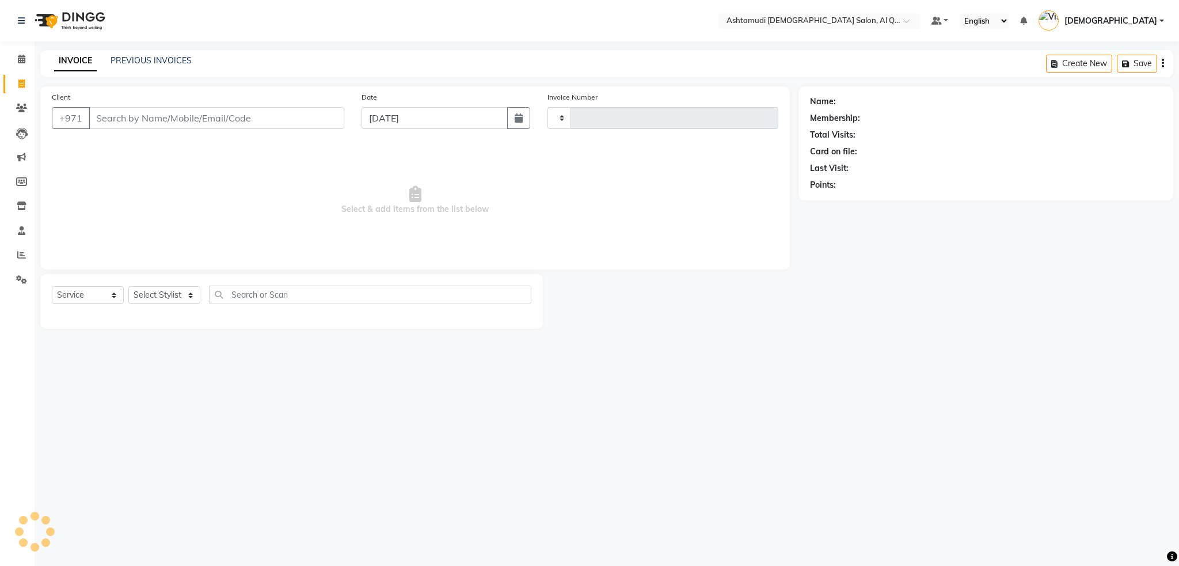
type input "6466"
select select "6848"
click at [74, 18] on img at bounding box center [68, 21] width 79 height 32
